Goal: Transaction & Acquisition: Purchase product/service

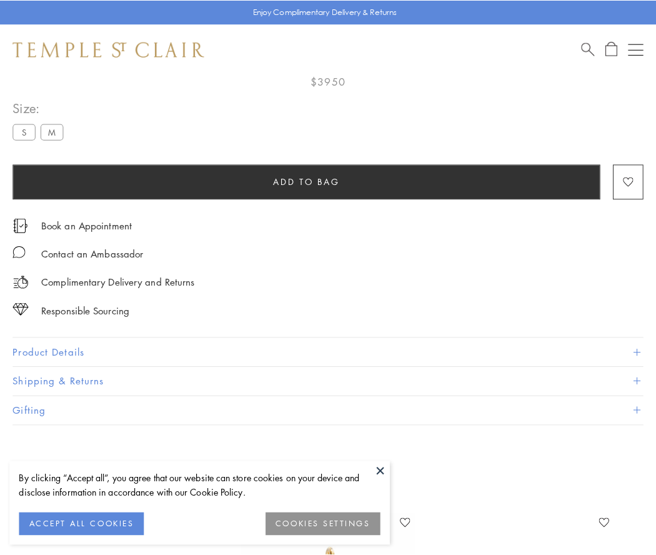
scroll to position [74, 0]
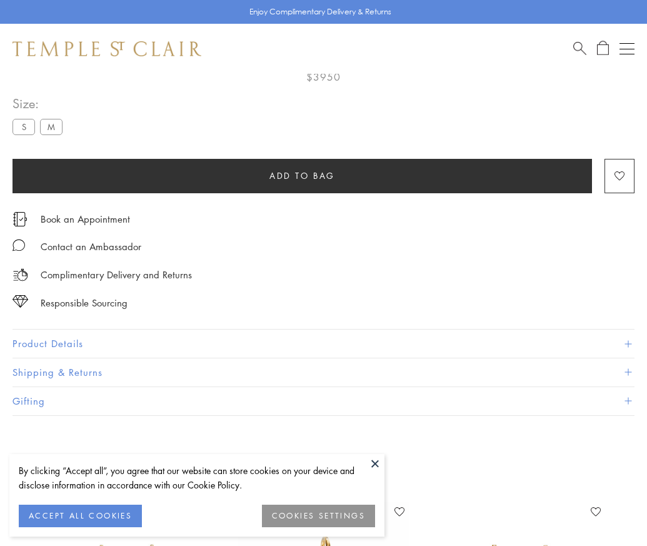
click at [302, 175] on span "Add to bag" at bounding box center [302, 176] width 66 height 14
